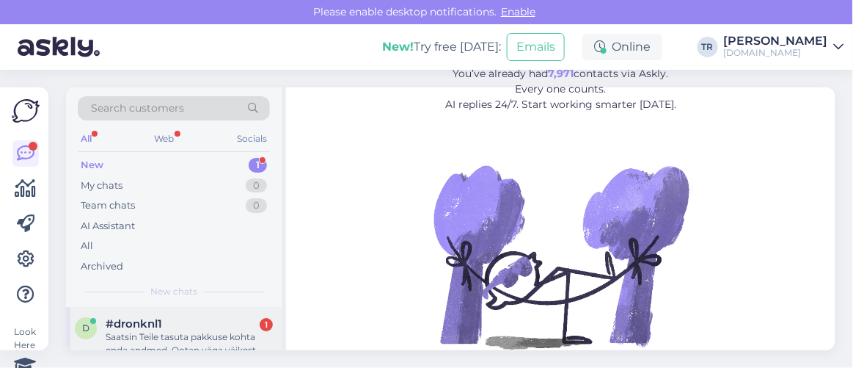
click at [204, 338] on div "Saatsin Teile tasuta pakkuse kohta enda andmed. Ootan väga väikest puhku." at bounding box center [189, 343] width 167 height 26
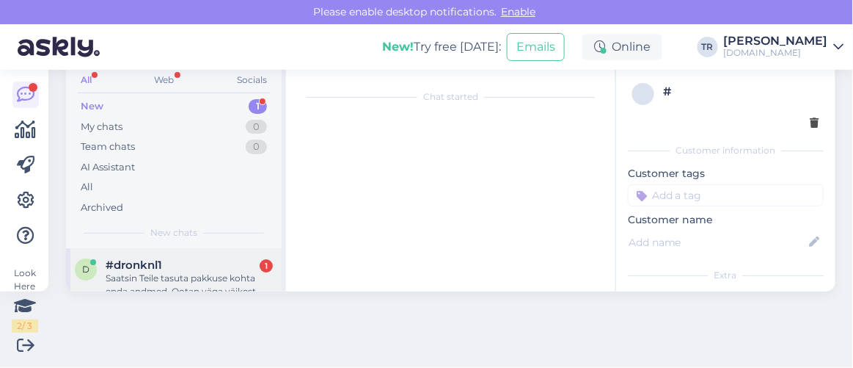
scroll to position [30, 0]
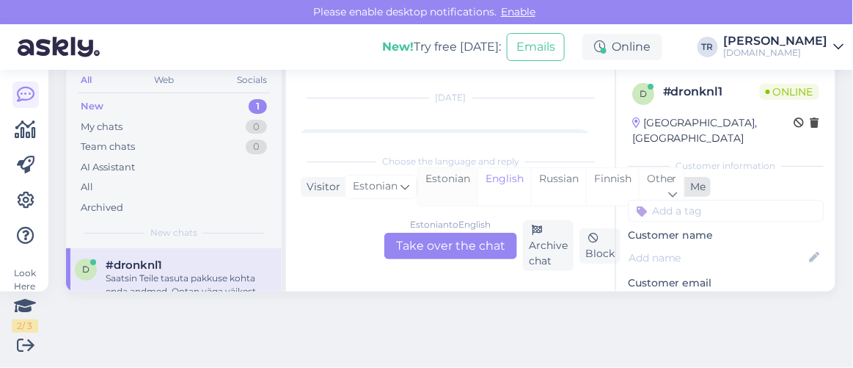
click at [469, 188] on div "Estonian" at bounding box center [447, 186] width 59 height 37
click at [468, 243] on div "Estonian to Estonian Take over the chat" at bounding box center [450, 246] width 133 height 26
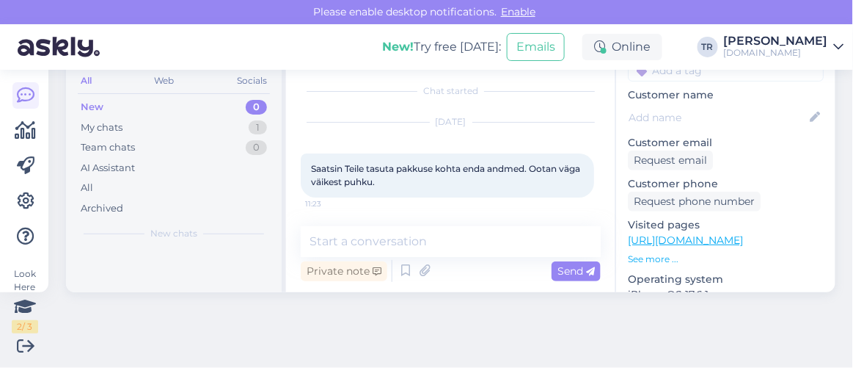
scroll to position [200, 0]
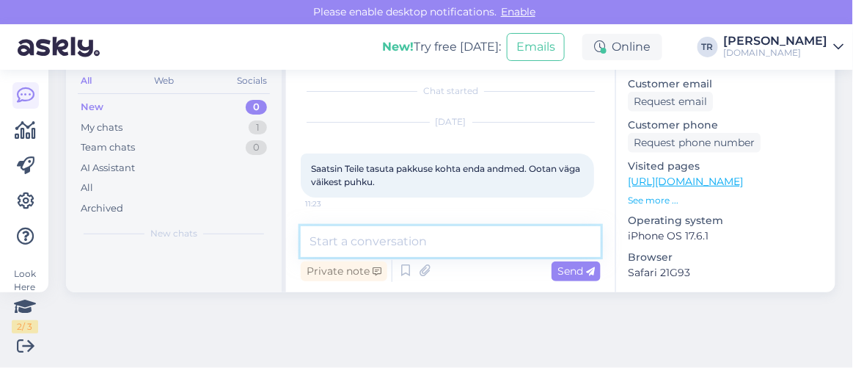
click at [450, 241] on textarea at bounding box center [451, 241] width 300 height 31
type textarea "Tere"
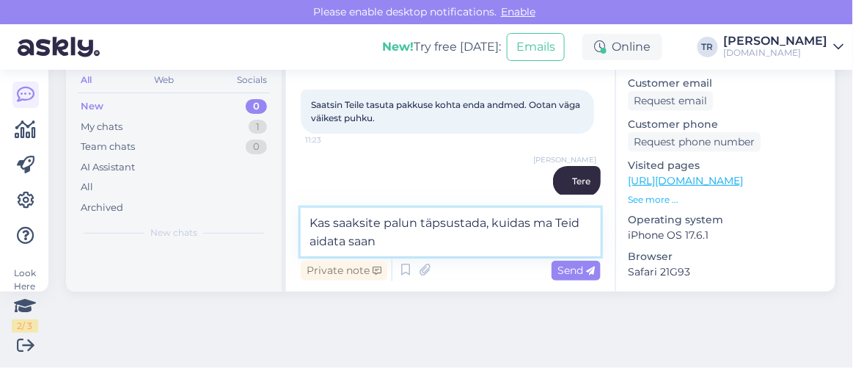
type textarea "Kas saaksite palun täpsustada, kuidas ma Teid aidata saan?"
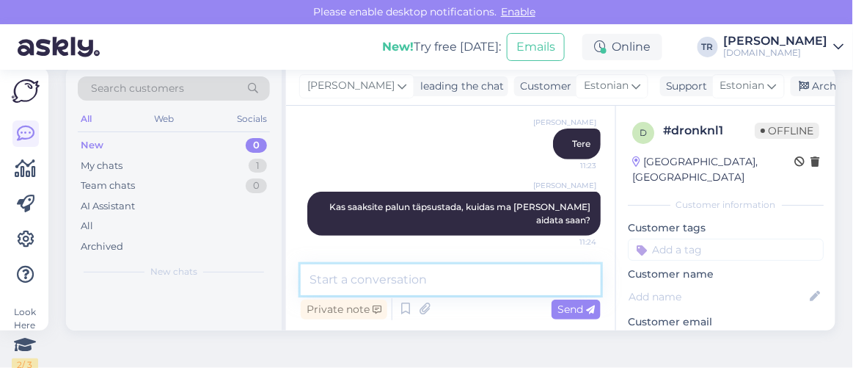
scroll to position [0, 0]
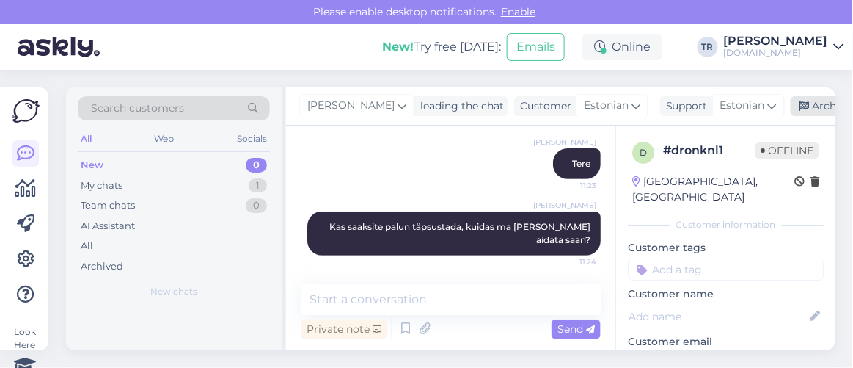
click at [802, 110] on icon at bounding box center [805, 106] width 10 height 10
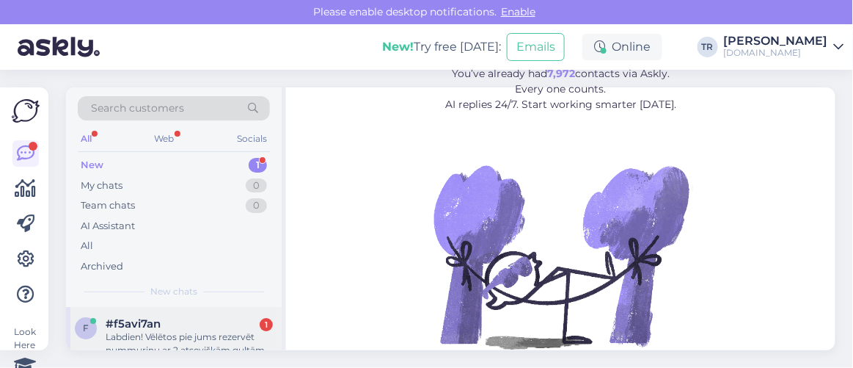
click at [187, 321] on div "#f5avi7an 1" at bounding box center [189, 323] width 167 height 13
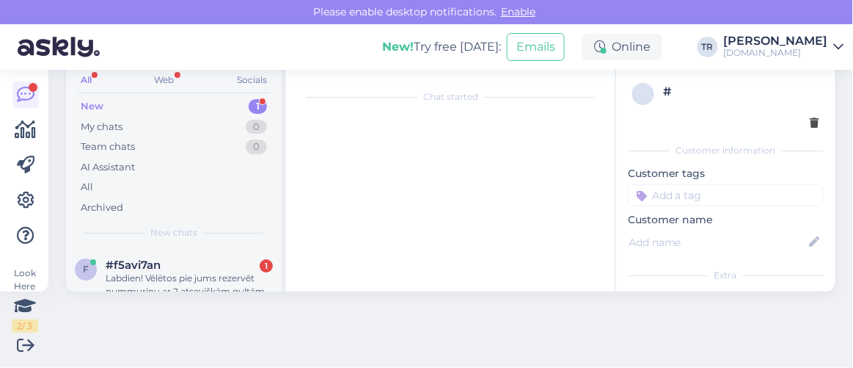
scroll to position [30, 0]
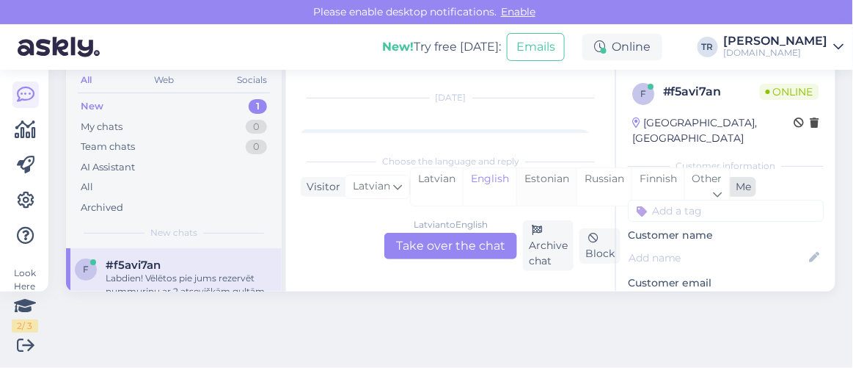
click at [527, 182] on div "Estonian" at bounding box center [546, 186] width 60 height 37
click at [467, 241] on div "Latvian to Estonian Take over the chat" at bounding box center [450, 246] width 133 height 26
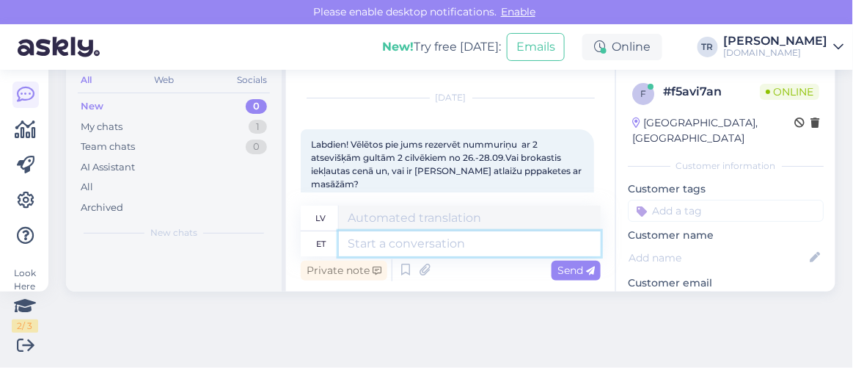
click at [479, 236] on textarea at bounding box center [470, 243] width 262 height 25
type textarea "Tere"
type textarea "Sveiki"
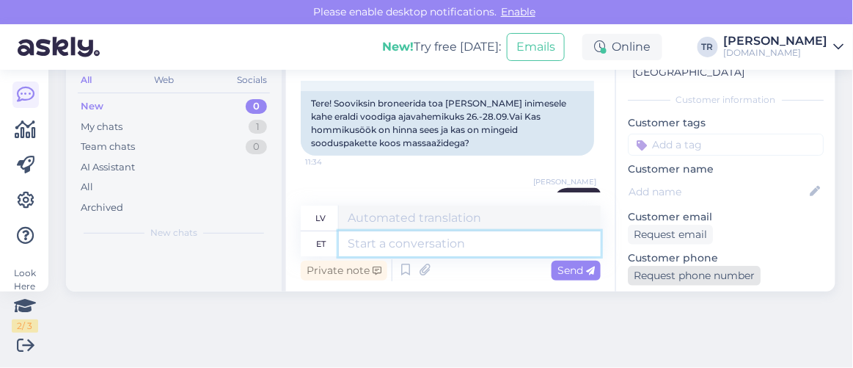
scroll to position [133, 0]
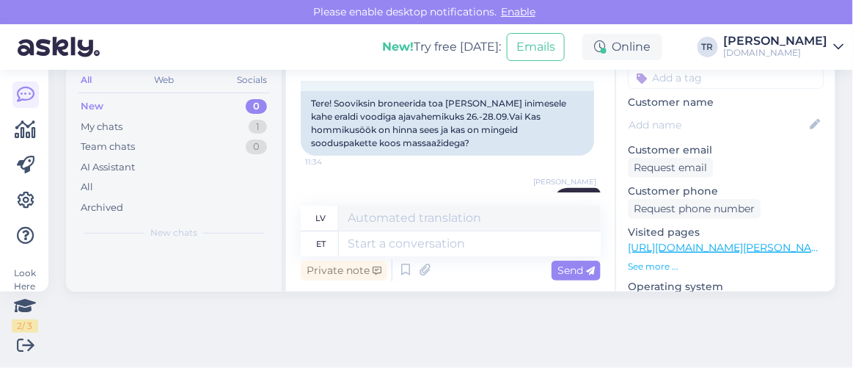
click at [691, 241] on link "https://hookusbookus.com/lv/hotels-spas/viiking-spa-hotel/atputa-viiking-spa-ho…" at bounding box center [763, 247] width 271 height 13
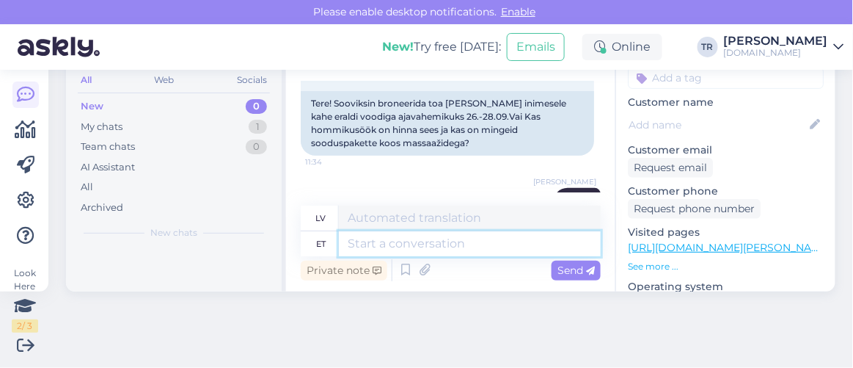
click at [426, 246] on textarea at bounding box center [470, 243] width 262 height 25
type textarea "Kas so"
type textarea "Ir"
type textarea "Kas soovite m"
type textarea "Vai tu vēlies"
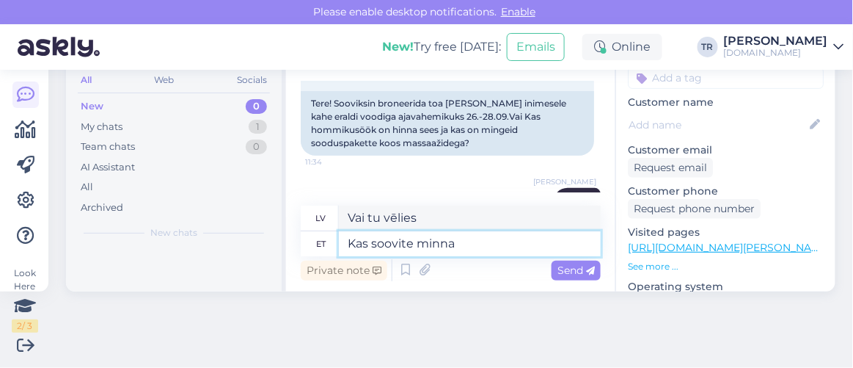
type textarea "Kas soovite minna"
type textarea "Vai tu vēlies iet?"
paste textarea "Viiking Spa Hotel"
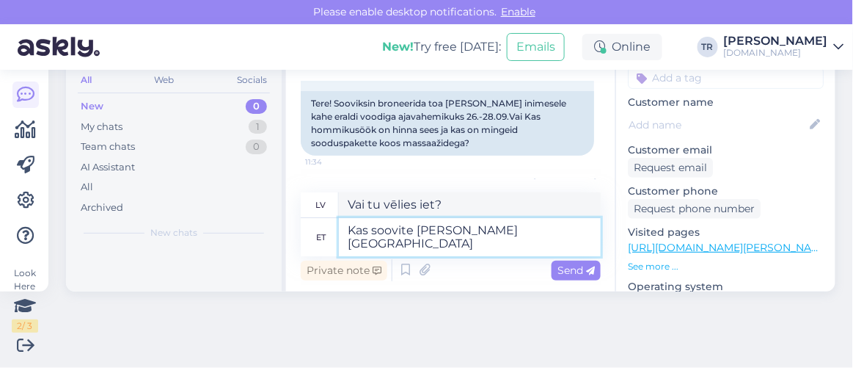
type textarea "Kas soovite minna Viiking Spa Hotel"
type textarea "Vai vēlaties apmeklēt Viking Spa viesnīcu?"
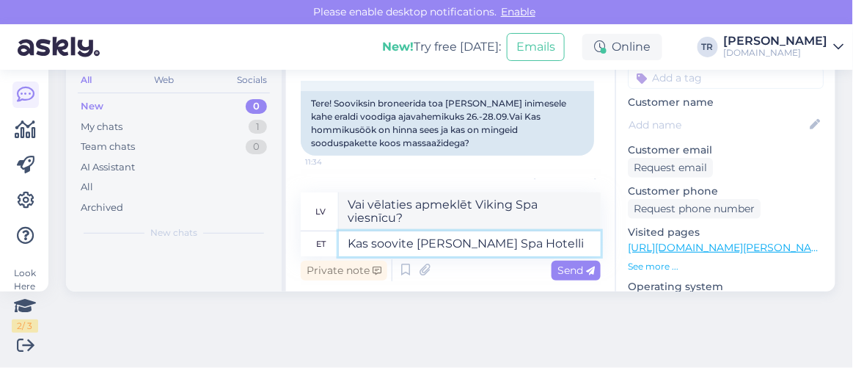
type textarea "Kas soovite minna Viiking Spa Hotelli?"
type textarea "Vai vēlaties doties uz Viking Spa viesnīcu?"
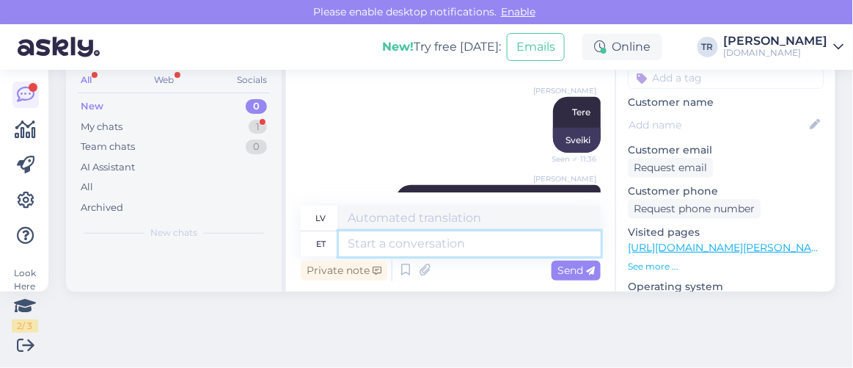
scroll to position [381, 0]
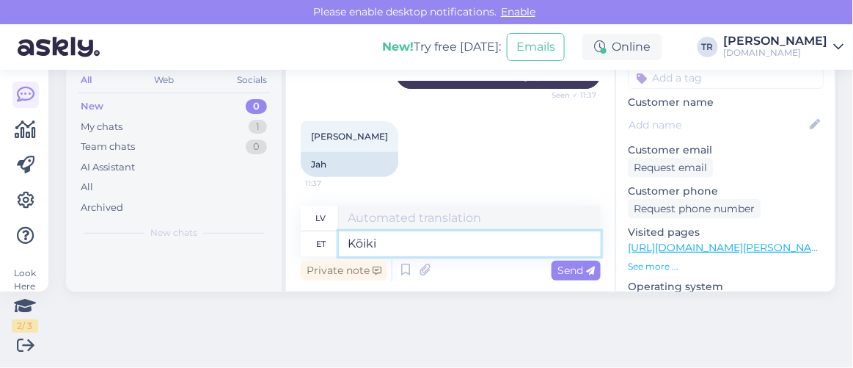
type textarea "Kõiki"
type textarea "Visi"
paste textarea "Viiking Spa Hotel"
type textarea "Kõiki Viiking Spa Hotelli pa"
type textarea "Viss viesnīcā Viking Spa"
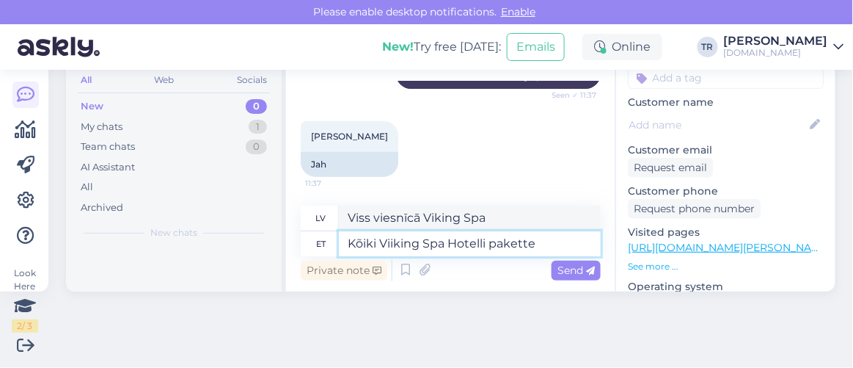
type textarea "Kõiki Viiking Spa Hotelli pakette"
type textarea "Visi Viking Spa Hotel piedāvājumi"
type textarea "Kõiki Viiking Spa Hotelli pakette, m"
type textarea "Visas paketes viesnīcā Viking Spa Hotel,"
type textarea "Kõiki Viiking Spa Hotelli pakette, mida"
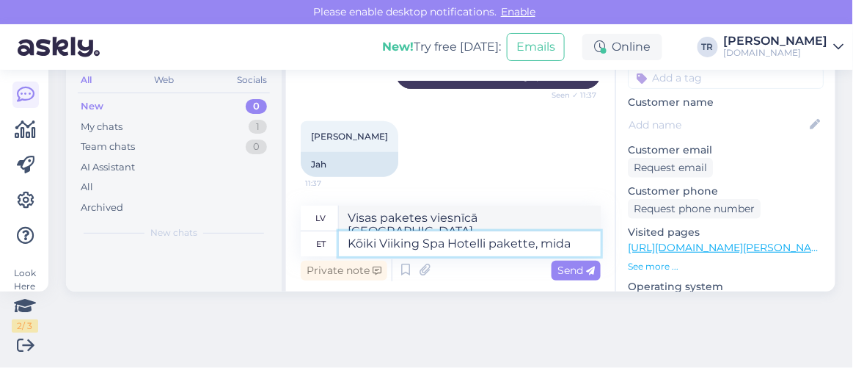
type textarea "Visas paketes viesnīcā Viking Spa Hotel, kas"
type textarea "Kõiki Viiking Spa Hotelli pakette, mida sa"
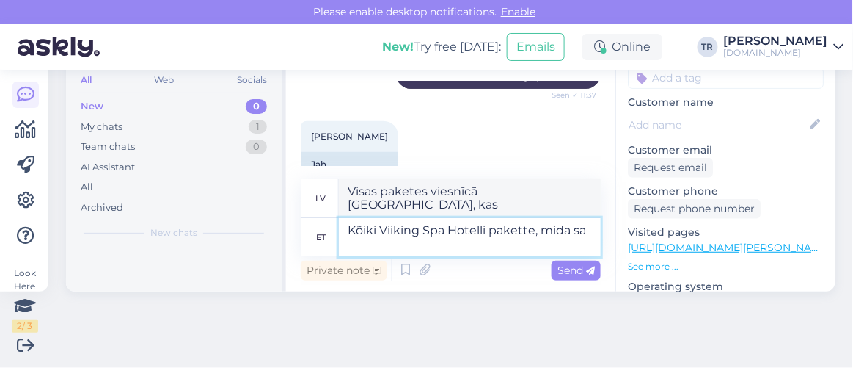
type textarea "Visas Viiking Spa viesnīcas paketes, kas"
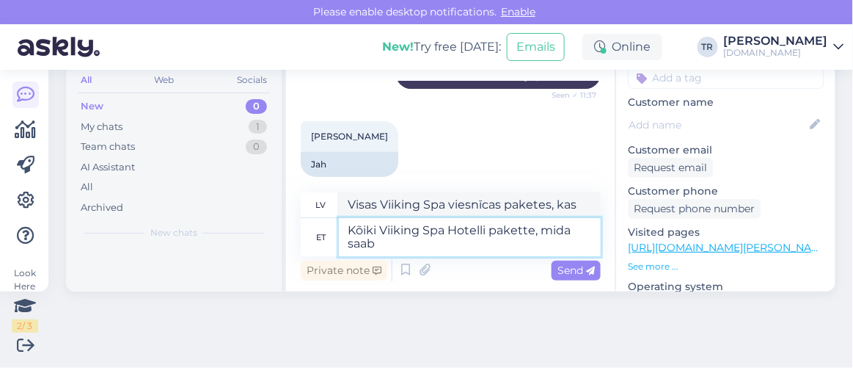
type textarea "Kõiki Viiking Spa Hotelli pakette, mida saab b"
type textarea "Pieejamas visas Viiking Spa viesnīcas paketes"
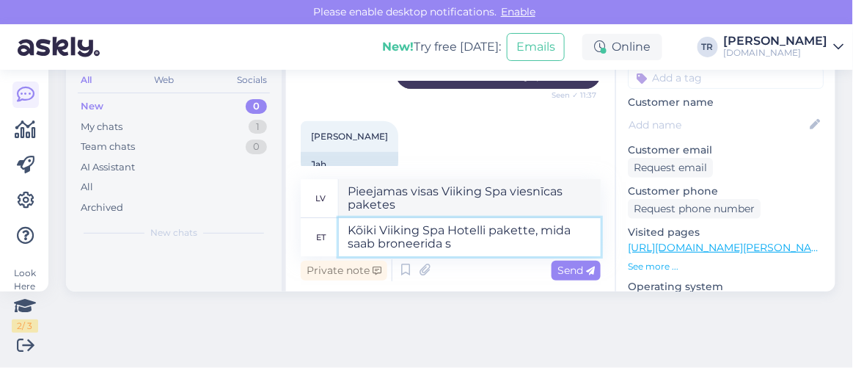
type textarea "Kõiki Viiking Spa Hotelli pakette, mida saab broneerida so"
type textarea "Visas rezervējamās Viiking Spa Hotel paketes"
type textarea "Kõiki Viiking Spa Hotelli pakette, mida saab broneerida soovitud k"
type textarea "Visas Viiking Spa Hotel paketes, kuras var rezervēt vēlamajā laikā"
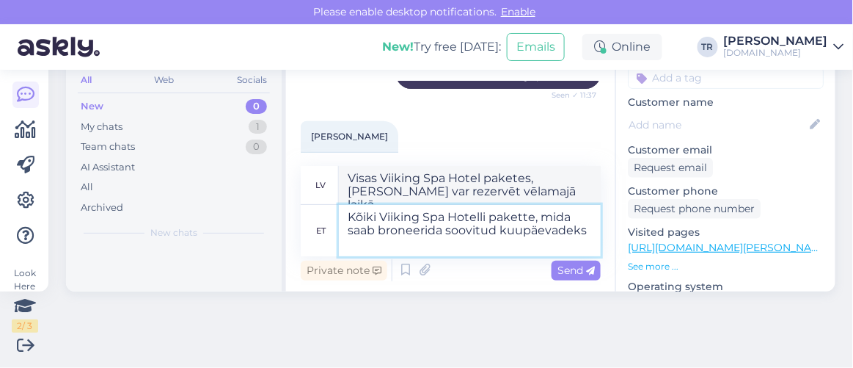
type textarea "Kõiki Viiking Spa Hotelli pakette, mida saab broneerida soovitud kuupäevadeks n"
type textarea "Visas paketes viesnīcā Viiking Spa Hotel, kuras var rezervēt vēlamajos datumos"
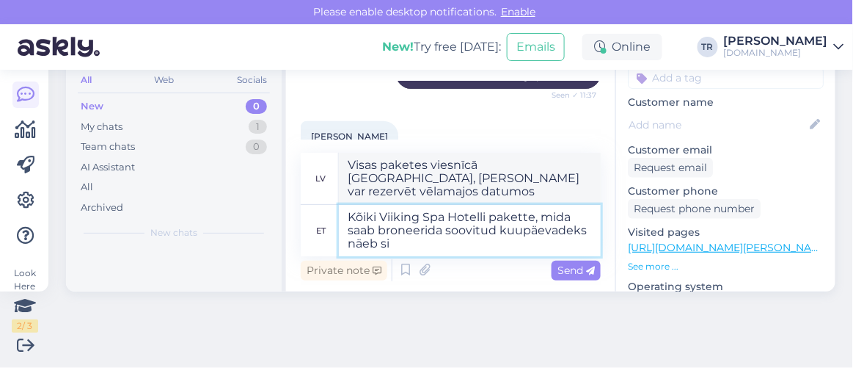
type textarea "Kõiki Viiking Spa Hotelli pakette, mida saab broneerida soovitud kuupäevadeks n…"
type textarea "Jūs varat apskatīt visas Viiking Spa Hotel paketes, kuras var rezervēt vēlamaji…"
type textarea "Kõiki Viiking Spa Hotelli pakette, mida saab broneerida soovitud kuupäevadeks n…"
type textarea "Visas Viiking Spa Hotel paketes, kuras var rezervēt vēlamajos datumos, var apsk…"
paste textarea "https://hookusbookus.com/lv/hotels-spas/viiking-spaa-hotell;dateArrival=2025-08…"
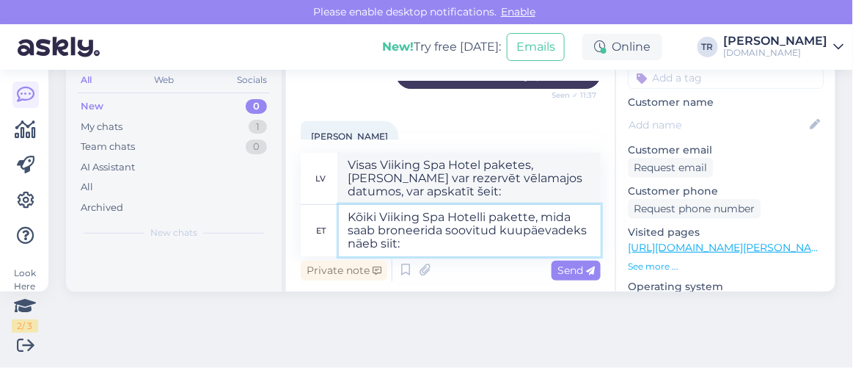
type textarea "Kõiki Viiking Spa Hotelli pakette, mida saab broneerida soovitud kuupäevadeks n…"
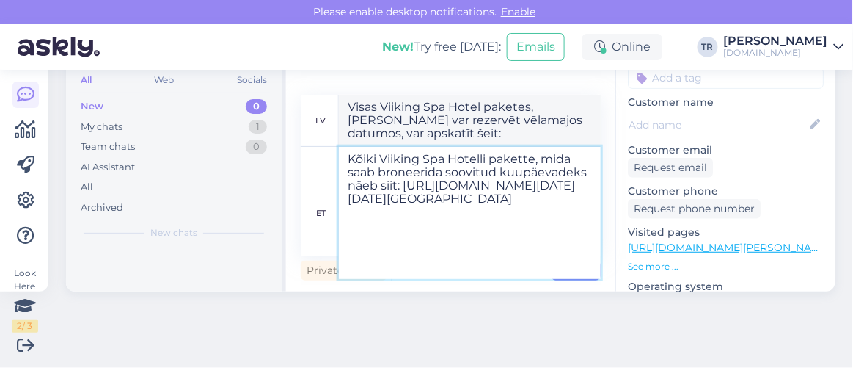
scroll to position [231, 0]
type textarea "Visas Viiking Spa Hotel paketes, kuras var rezervēt vēlamajos datumos, var apsk…"
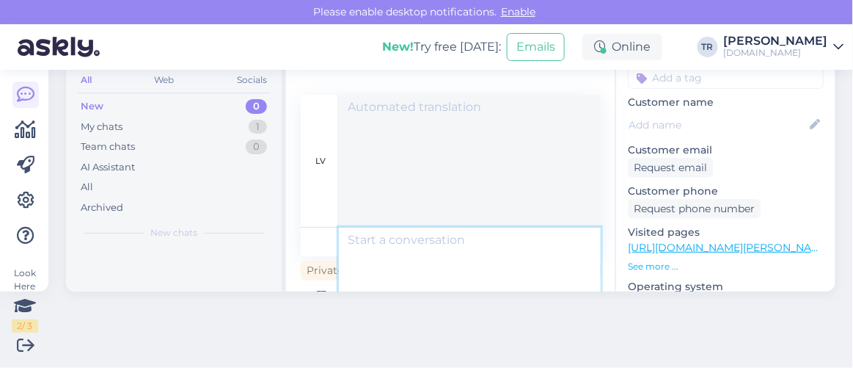
scroll to position [0, 0]
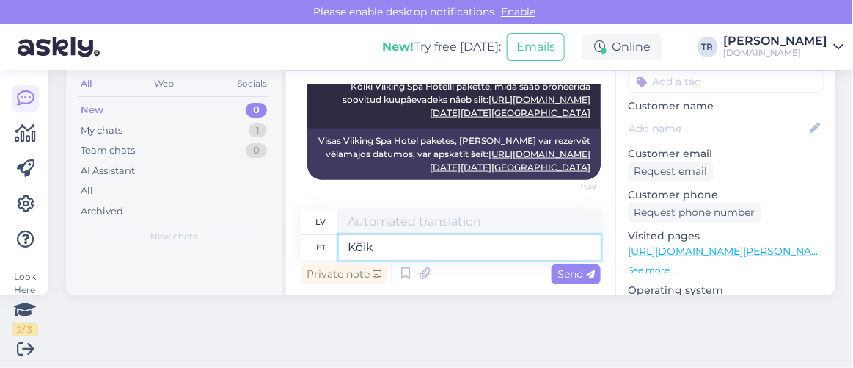
type textarea "Kõik"
type textarea "Visi"
type textarea "Kõik paketis s"
type textarea "Viss iepakojumā"
type textarea "Kõik paketis sisalduvad te"
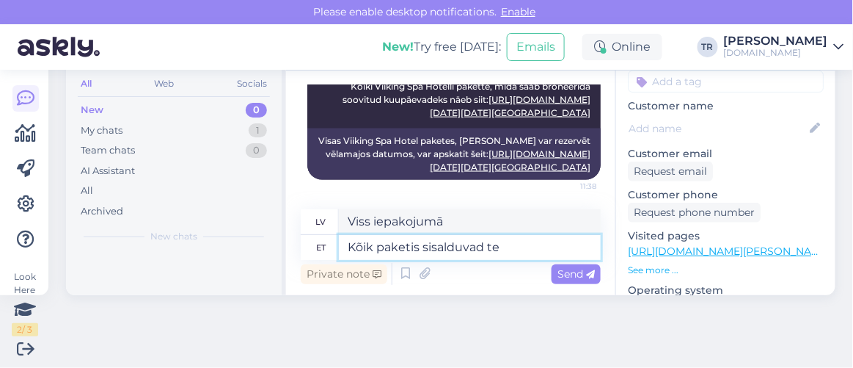
type textarea "Viss iekļauts komplektā"
type textarea "Kõik paketis sisalduvad teenused o"
type textarea "Visi pakalpojumi iekļauti paketē"
type textarea "Kõik paketis sisalduvad teenused on"
type textarea "Visi paketē iekļautie pakalpojumi ir"
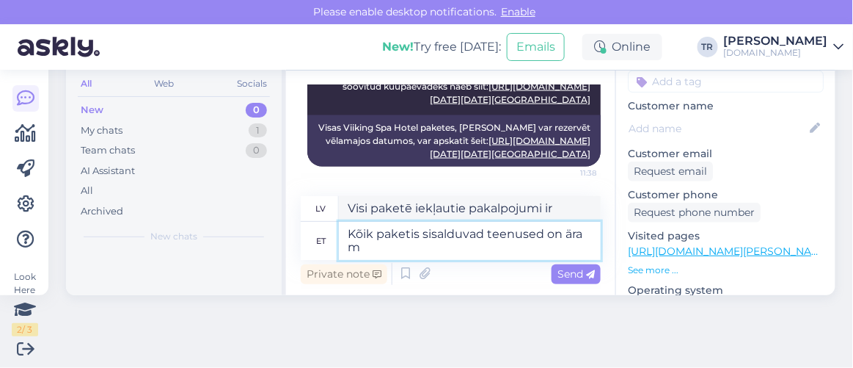
type textarea "Kõik paketis sisalduvad teenused on ära mä"
type textarea "Visi pakotnē iekļautie pakalpojumi vairs nav pieejami."
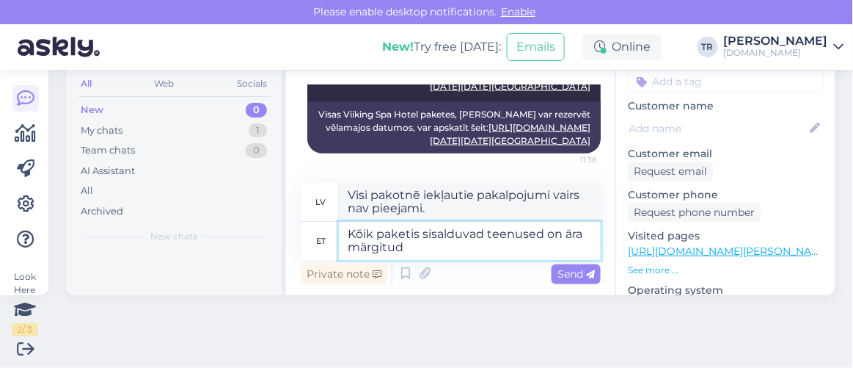
type textarea "Kõik paketis sisalduvad teenused on ära märgitud o"
type textarea "Visi paketē iekļautie pakalpojumi ir uzskaitīti."
type textarea "Kõik paketis sisalduvad teenused on ära märgitud iga pa"
type textarea "Visi paketē iekļautie pakalpojumi ir uzskaitīti zemāk."
type textarea "Kõik paketis sisalduvad teenused on ära märgitud iga paketi ju"
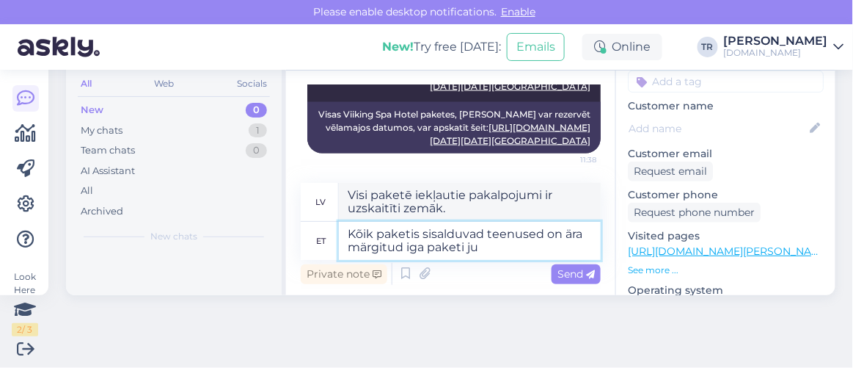
type textarea "Visi paketē iekļautie pakalpojumi ir uzskaitīti katrā paketē."
type textarea "Kõik paketis sisalduvad teenused on ära märgitud iga paketi juures"
type textarea "Visi pakotnē iekļautie pakalpojumi ir uzskaitīti katrai pakotnei atsevišķi."
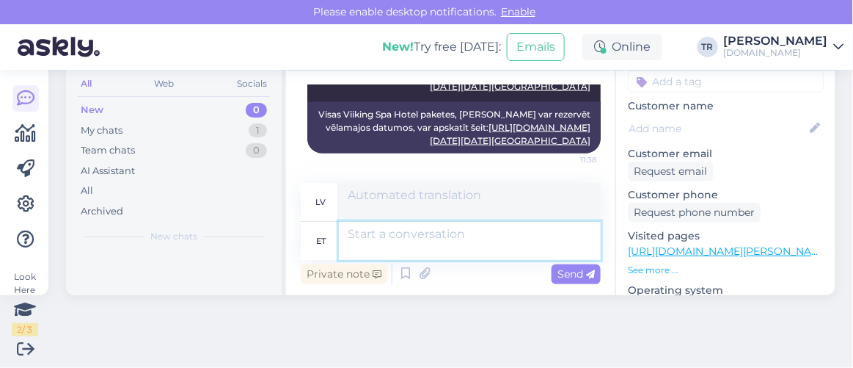
scroll to position [59, 0]
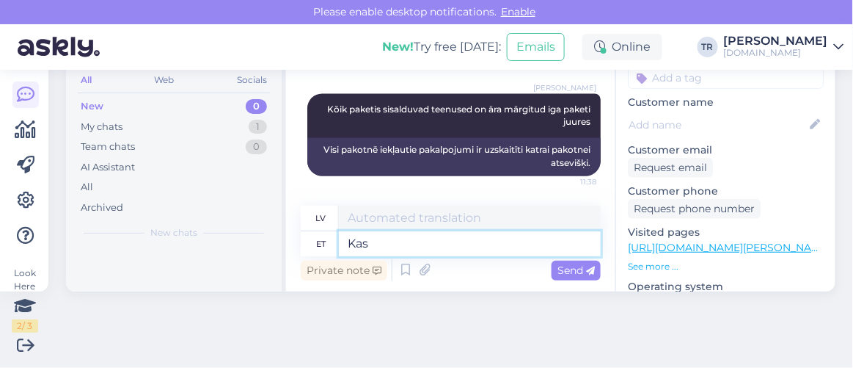
type textarea "Kas s"
type textarea "Ir"
type textarea "Kas saan ve"
type textarea "Vai es varu"
type textarea "Kas saan veel ab"
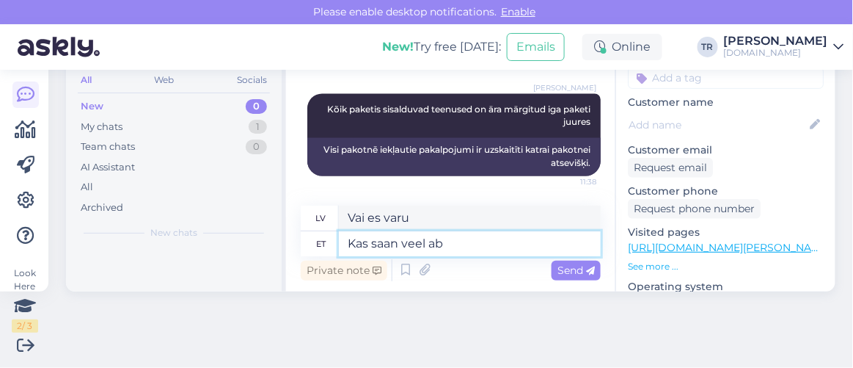
type textarea "Vai varu dabūt vairāk?"
type textarea "Kas saan veel abiks o"
type textarea "Vai es joprojām varu palīdzēt?"
type textarea "Kas saan veel abiks olla?"
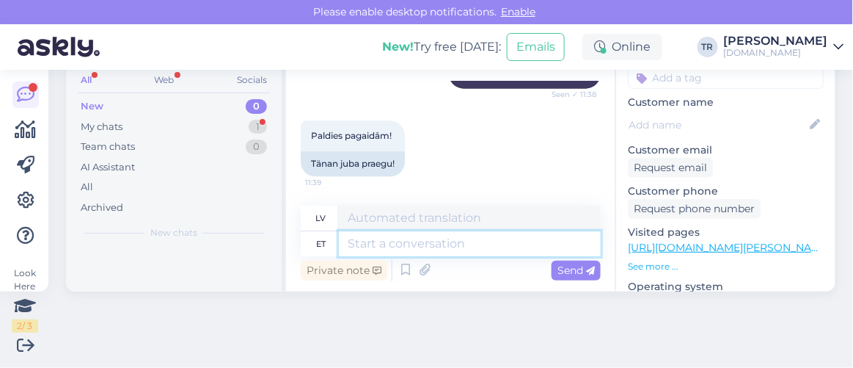
scroll to position [1208, 0]
click at [409, 235] on textarea at bounding box center [470, 243] width 262 height 25
type textarea "Palun"
type textarea "Lūdzu"
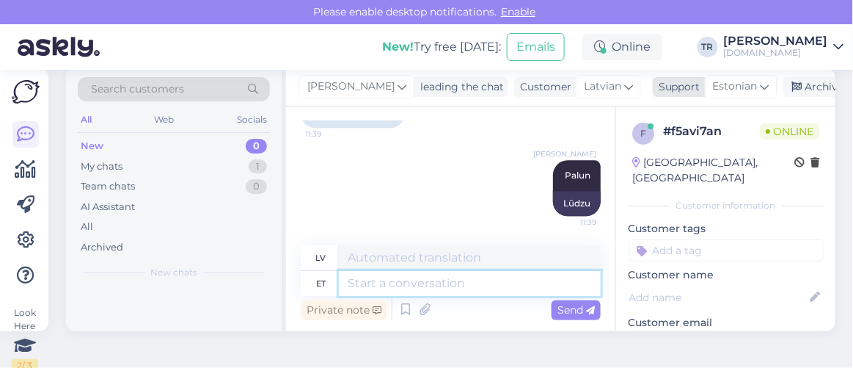
scroll to position [0, 0]
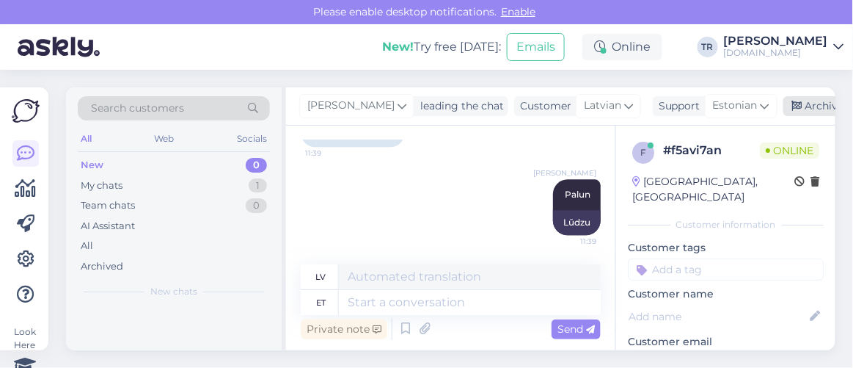
click at [797, 104] on icon at bounding box center [797, 106] width 10 height 10
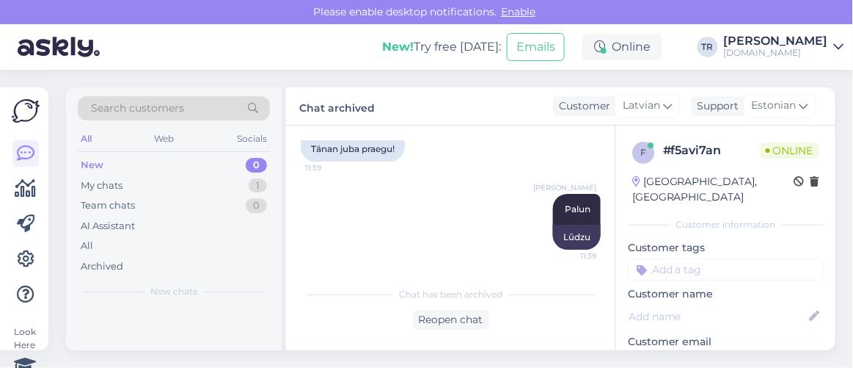
scroll to position [1282, 0]
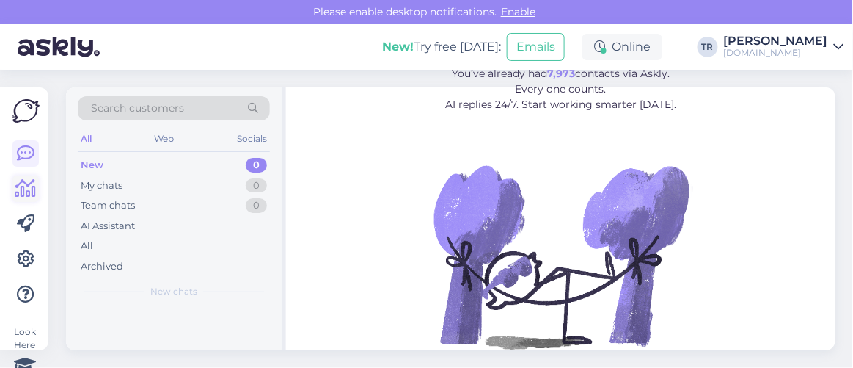
click at [23, 194] on icon at bounding box center [25, 189] width 21 height 18
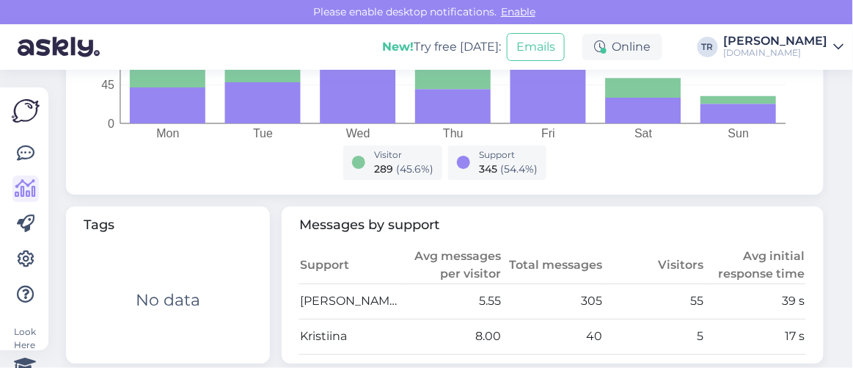
scroll to position [667, 0]
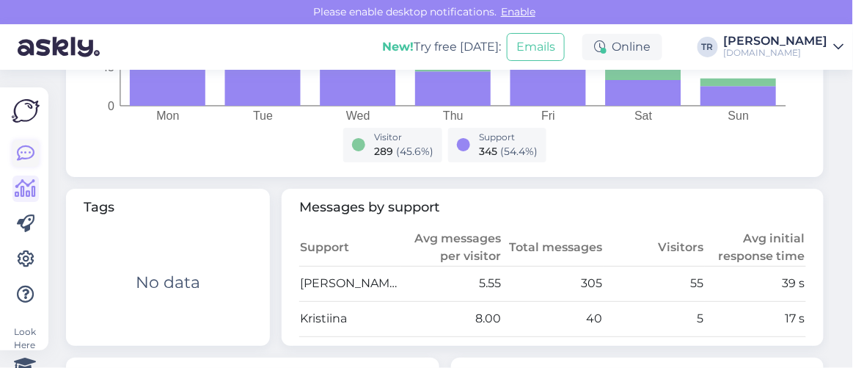
click at [22, 159] on icon at bounding box center [26, 154] width 18 height 18
